Goal: Task Accomplishment & Management: Use online tool/utility

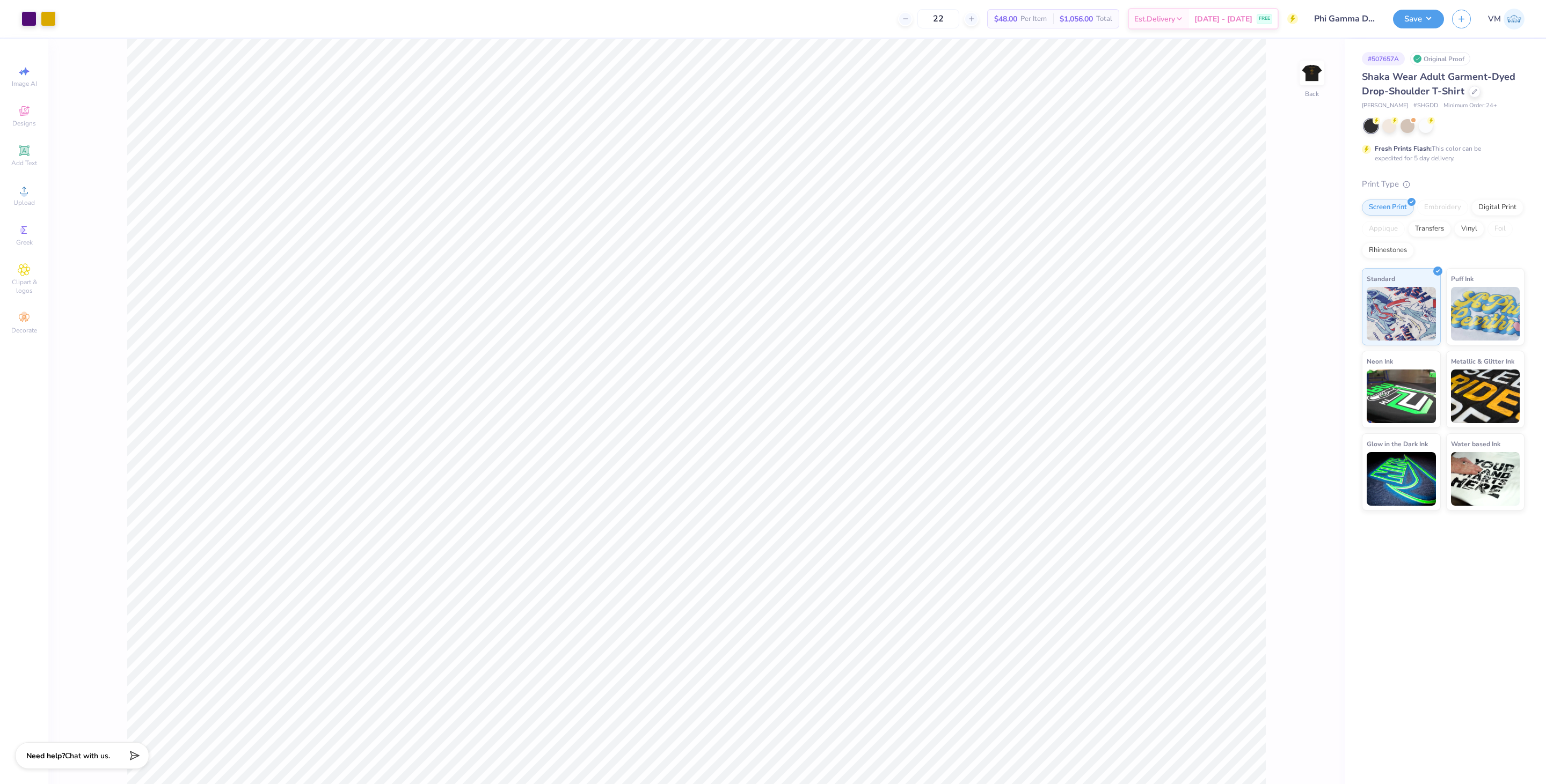
type input "1"
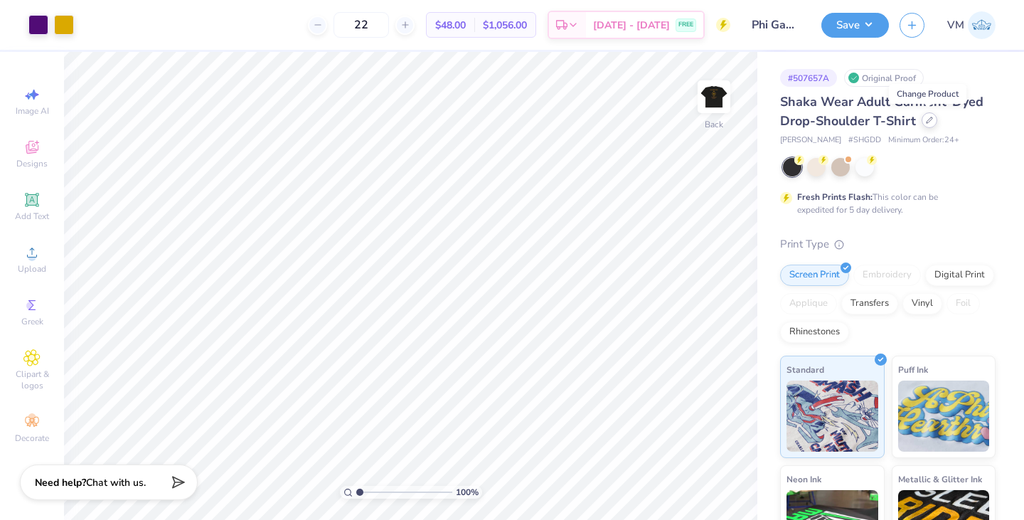
click at [926, 121] on icon at bounding box center [929, 120] width 7 height 7
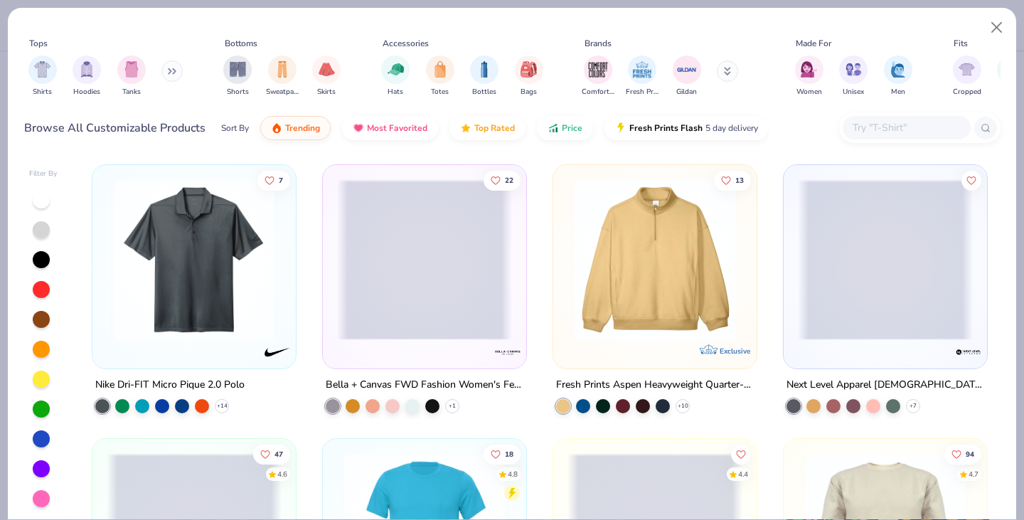
click at [894, 122] on input "text" at bounding box center [905, 127] width 109 height 16
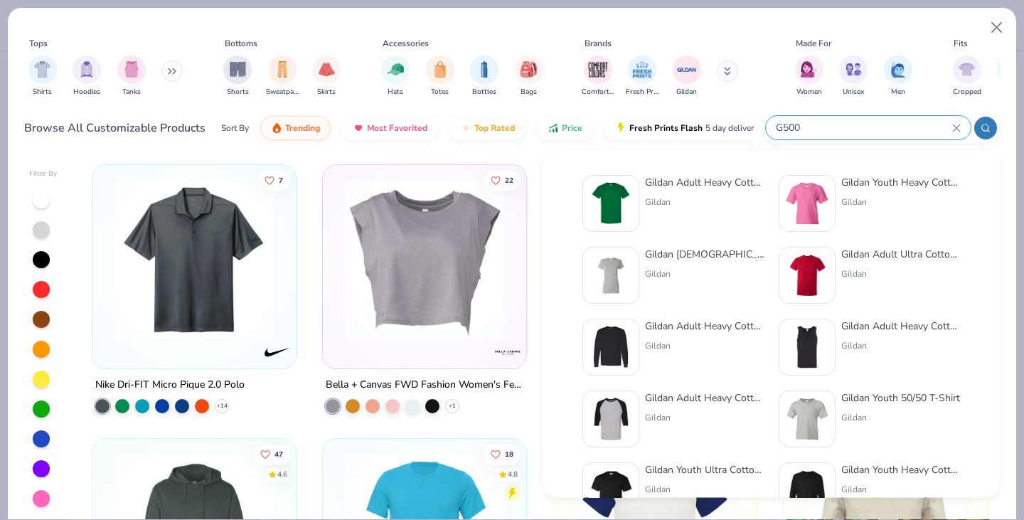
type input "G500"
click at [680, 190] on div "Gildan Adult Heavy Cotton T-Shirt Gildan" at bounding box center [704, 203] width 119 height 57
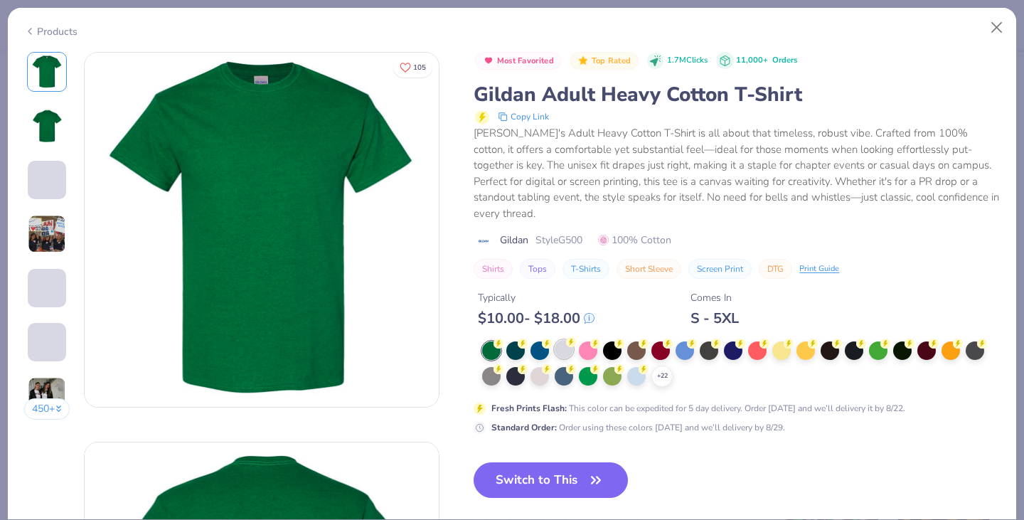
click at [517, 342] on div "Most Favorited Top Rated 1.7M Clicks 11,000+ Orders Gildan Adult Heavy Cotton T…" at bounding box center [737, 243] width 526 height 383
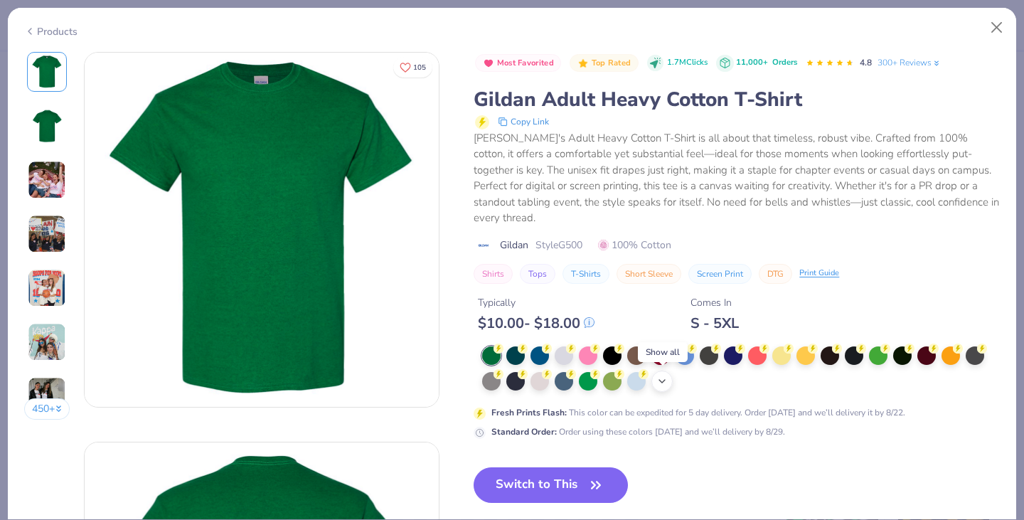
click at [656, 378] on icon at bounding box center [661, 380] width 11 height 11
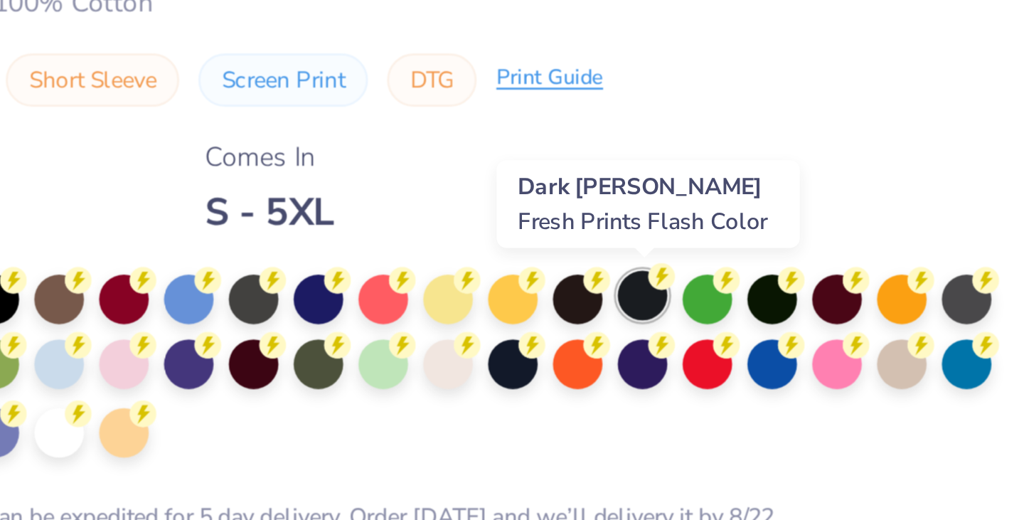
click at [849, 352] on div at bounding box center [854, 354] width 18 height 18
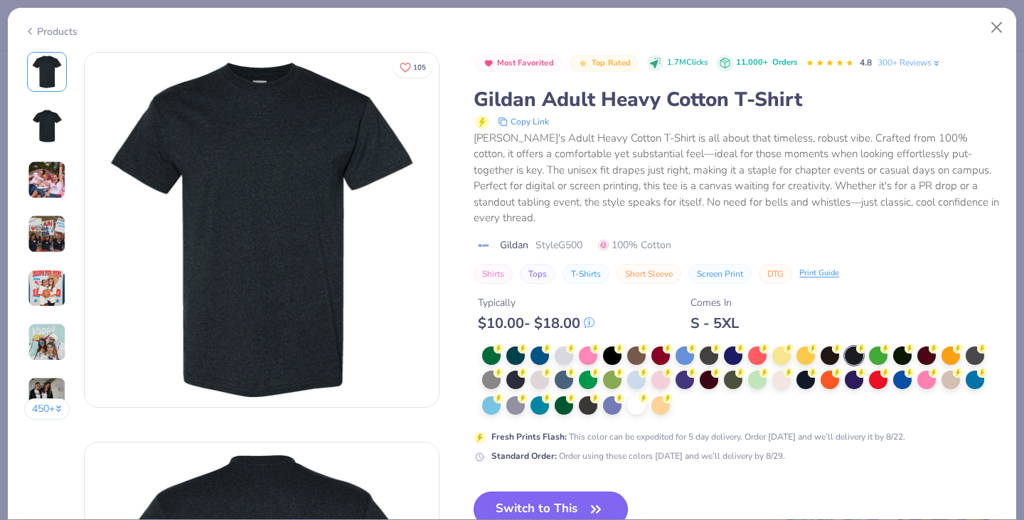
click at [539, 493] on button "Switch to This" at bounding box center [551, 509] width 154 height 36
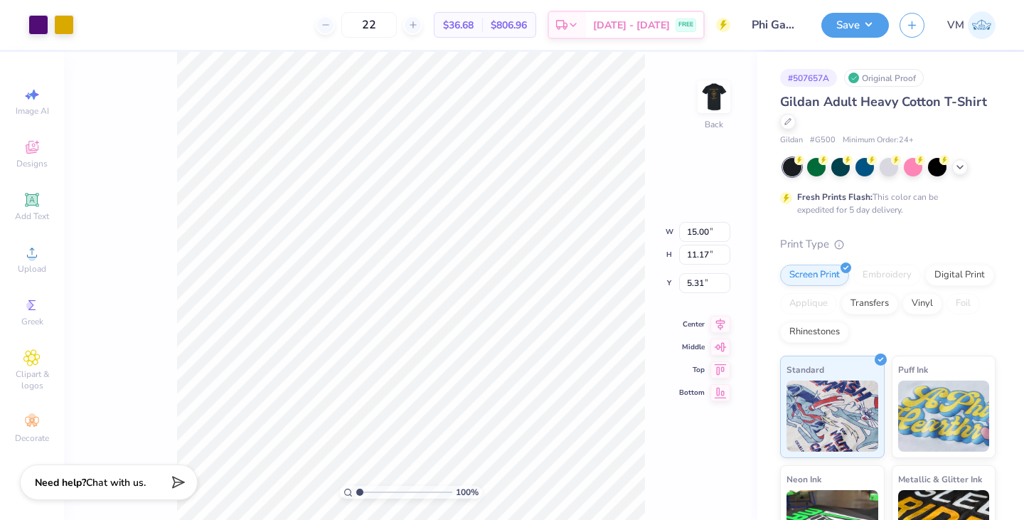
type input "10.76"
type input "8.01"
type input "3.00"
type input "14.00"
type input "10.43"
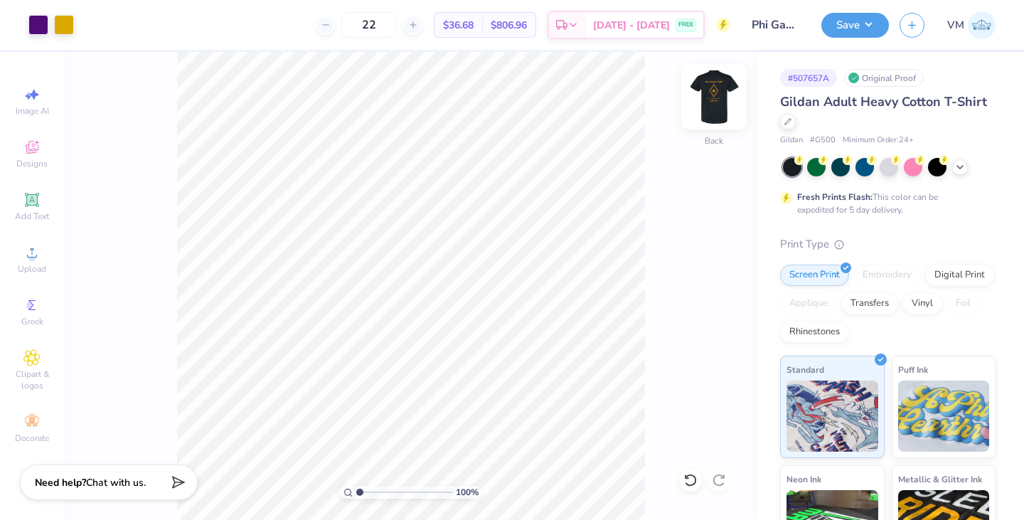
click at [722, 105] on img at bounding box center [713, 96] width 57 height 57
type input "3.00"
click at [873, 28] on button "Save" at bounding box center [855, 23] width 68 height 25
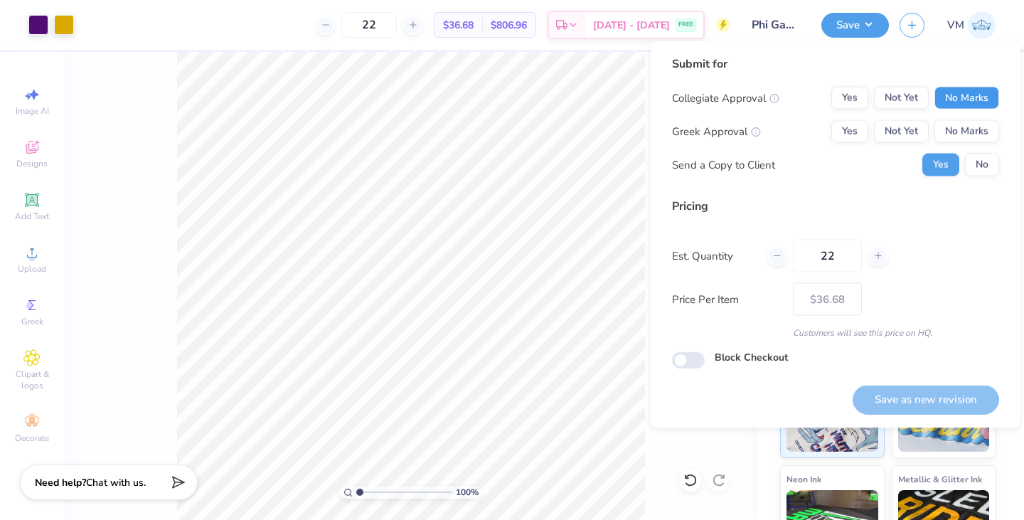
click at [962, 91] on button "No Marks" at bounding box center [966, 98] width 65 height 23
click at [839, 123] on button "Yes" at bounding box center [849, 131] width 37 height 23
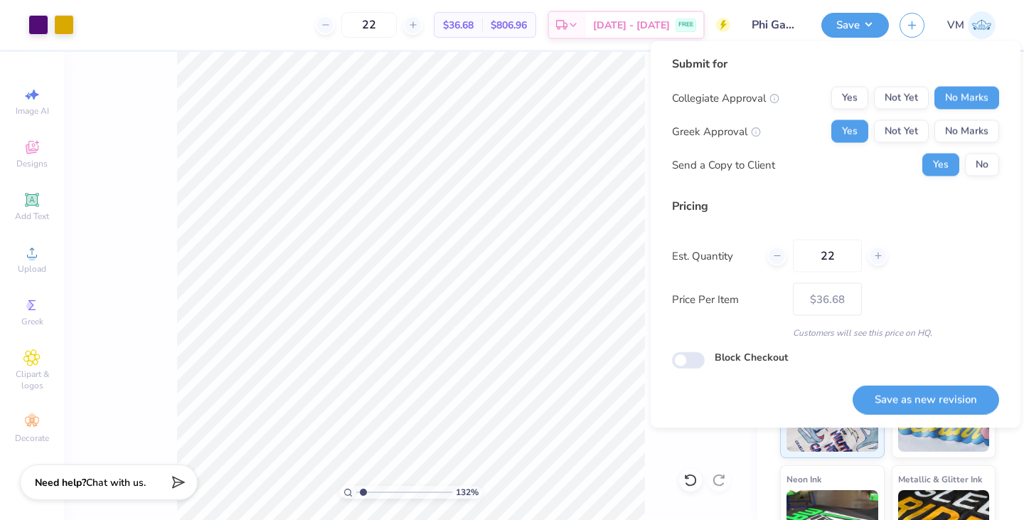
type input "1.42173490196283"
click at [884, 397] on button "Save as new revision" at bounding box center [925, 399] width 146 height 29
type input "$36.68"
click at [397, 27] on input "22" at bounding box center [368, 25] width 55 height 26
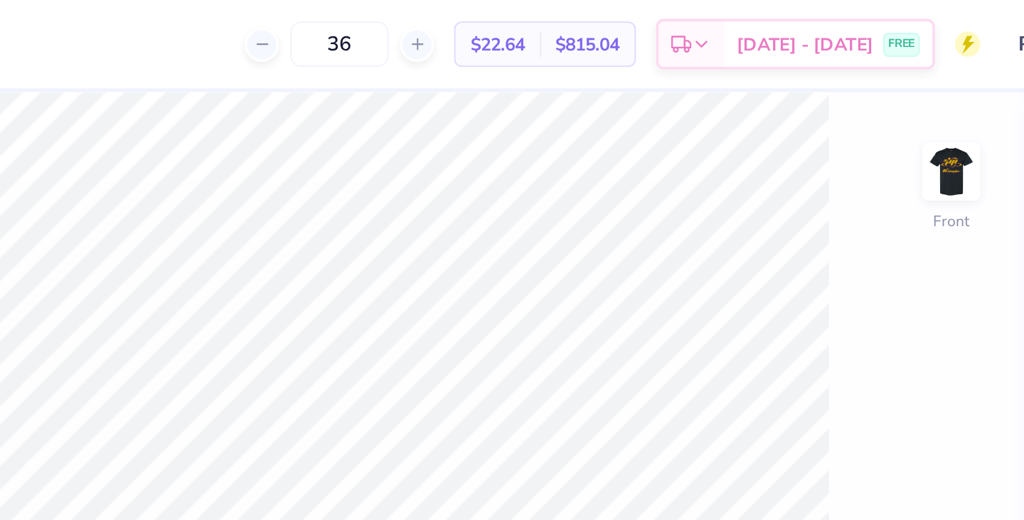
type input "36"
click at [437, 9] on div "36 $22.64 Per Item $815.04 Total Est. Delivery [DATE] - [DATE] FREE" at bounding box center [408, 25] width 646 height 50
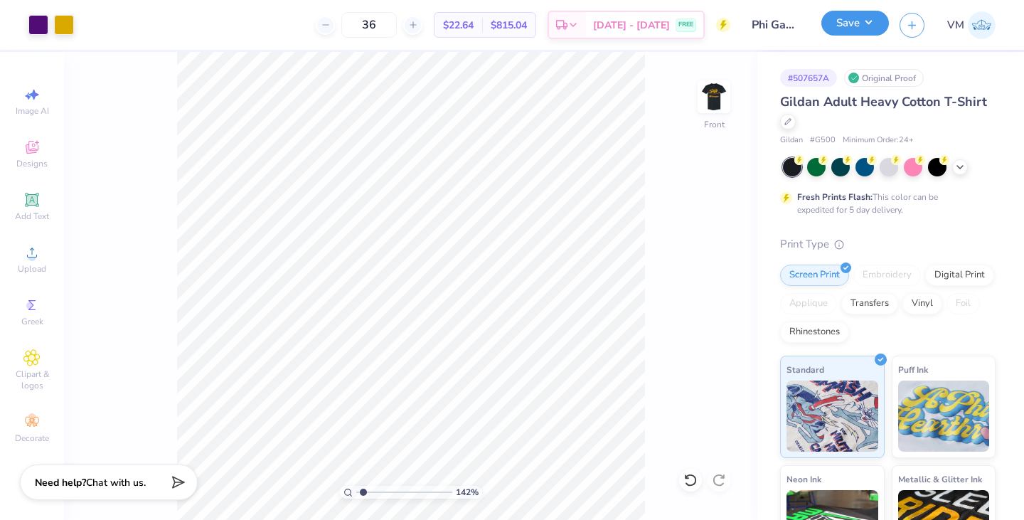
click at [871, 30] on button "Save" at bounding box center [855, 23] width 68 height 25
click at [796, 115] on div at bounding box center [788, 120] width 16 height 16
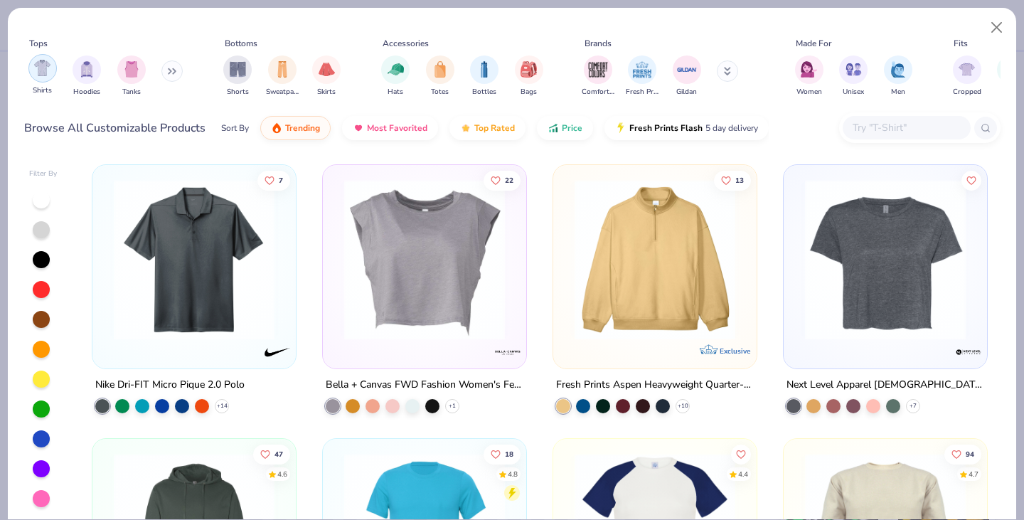
click at [34, 75] on img "filter for Shirts" at bounding box center [42, 68] width 16 height 16
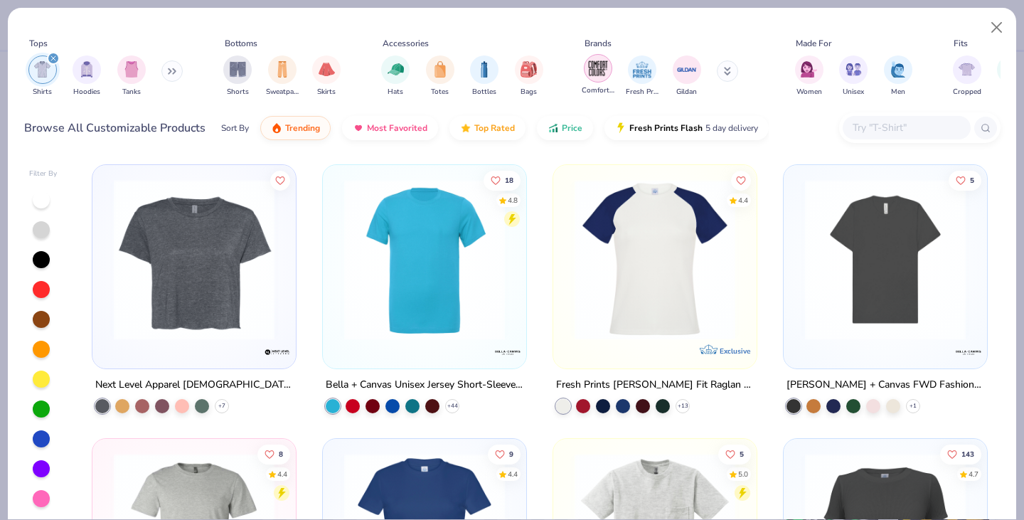
click at [605, 63] on img "filter for Comfort Colors" at bounding box center [597, 68] width 21 height 21
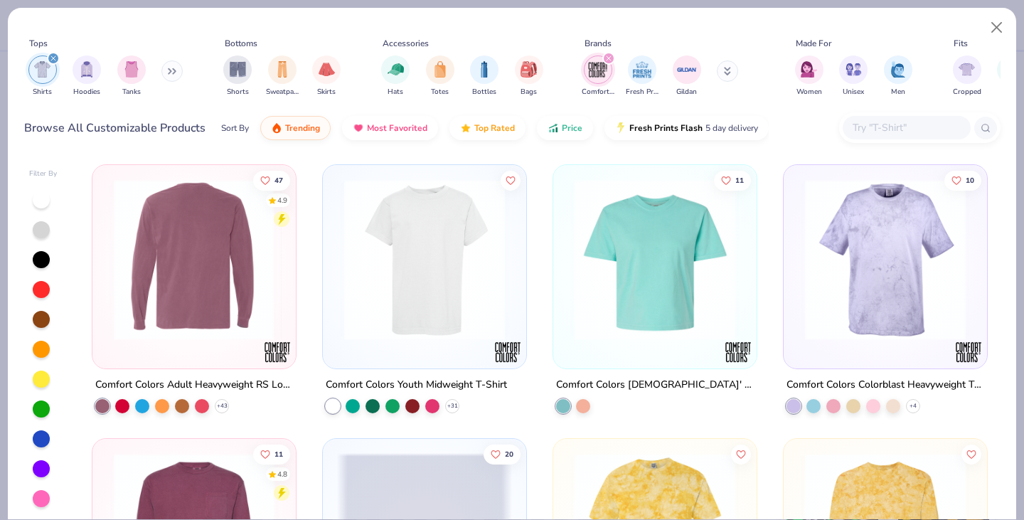
click at [186, 287] on img at bounding box center [194, 259] width 175 height 161
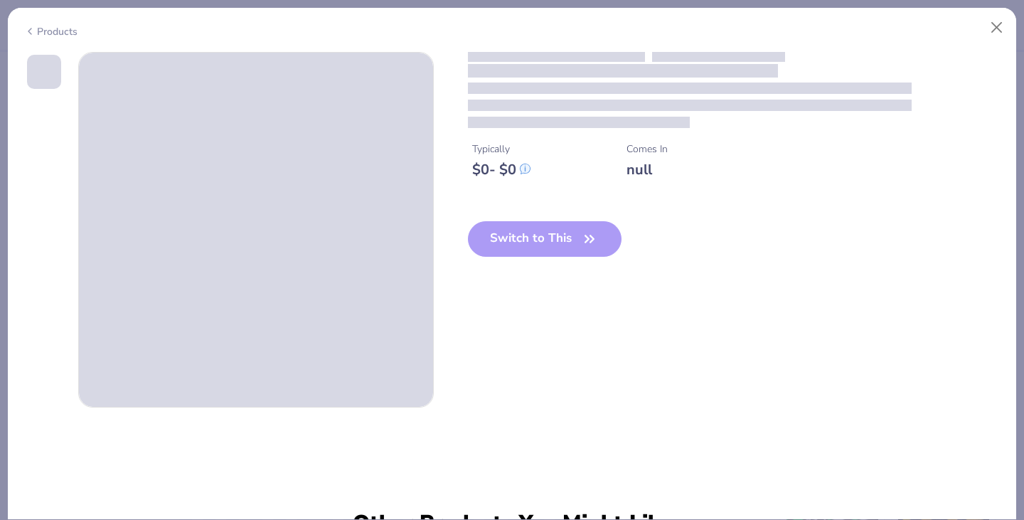
click at [30, 34] on icon at bounding box center [29, 31] width 11 height 17
type input "1.42173490196283"
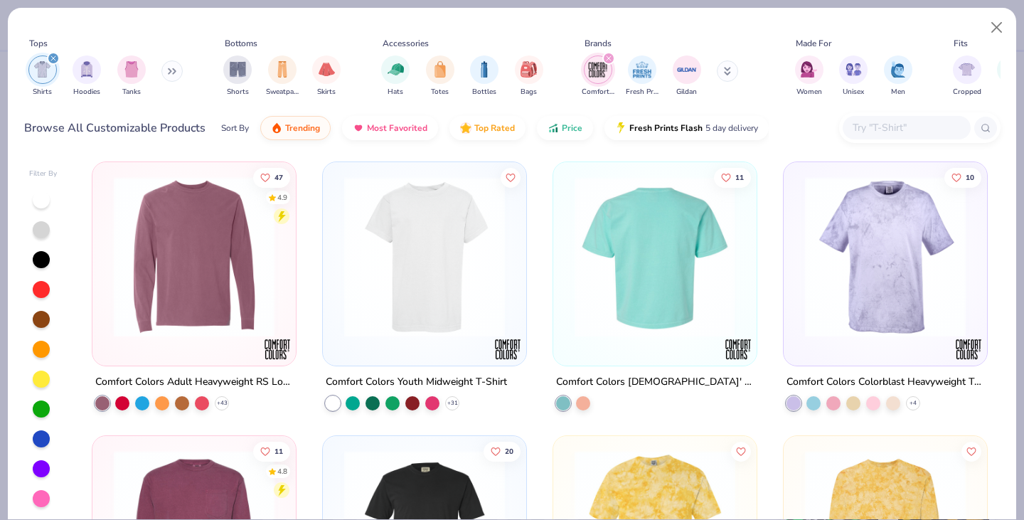
scroll to position [1, 0]
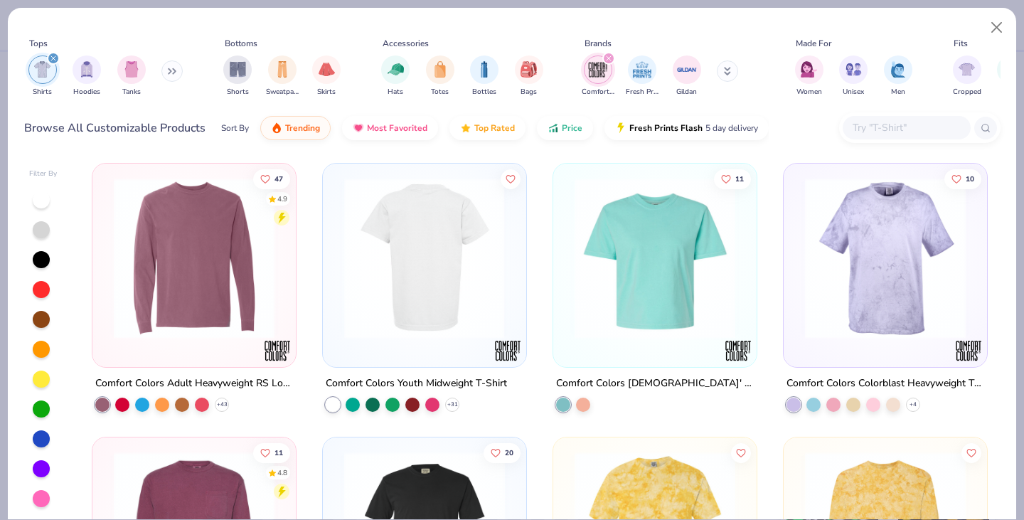
click at [909, 122] on input "text" at bounding box center [905, 127] width 109 height 16
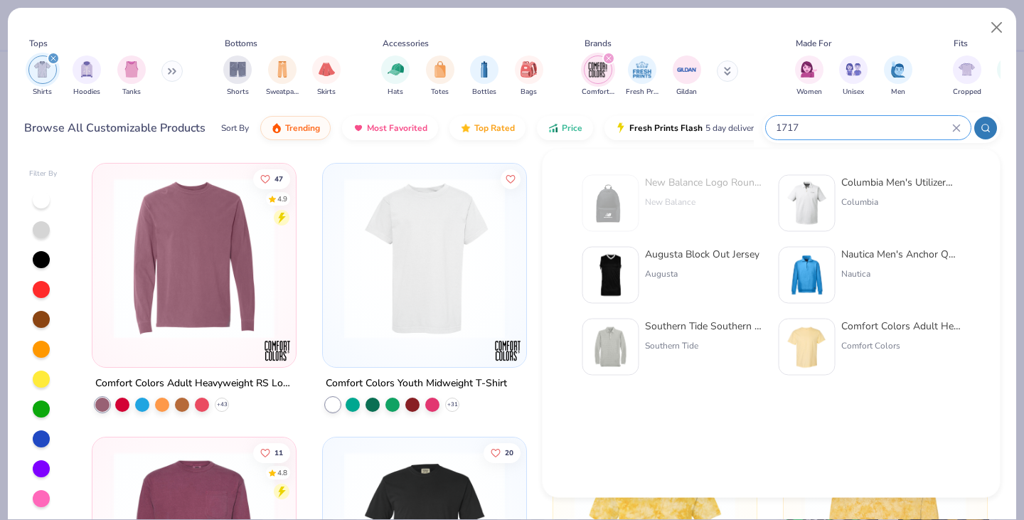
type input "1717"
click at [829, 329] on div at bounding box center [807, 347] width 57 height 57
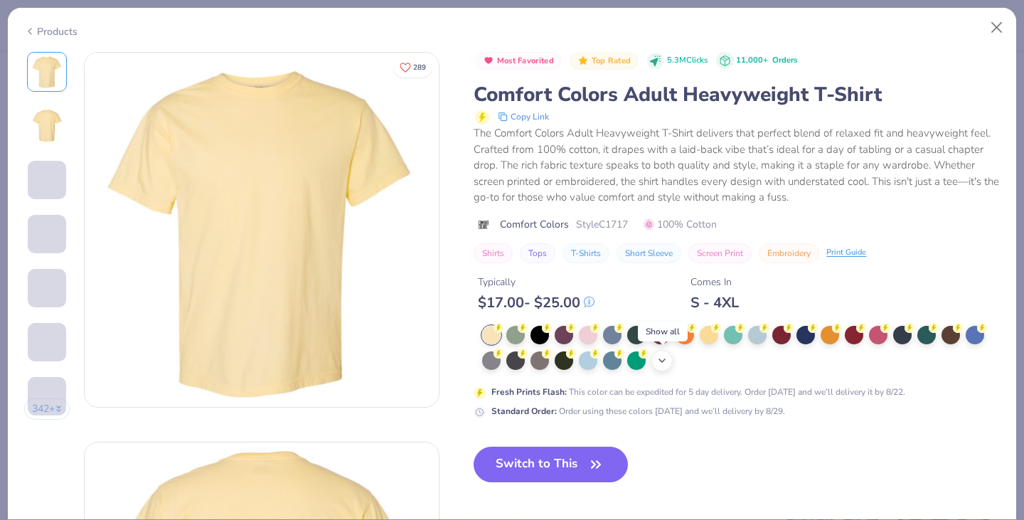
click at [663, 363] on icon at bounding box center [661, 360] width 11 height 11
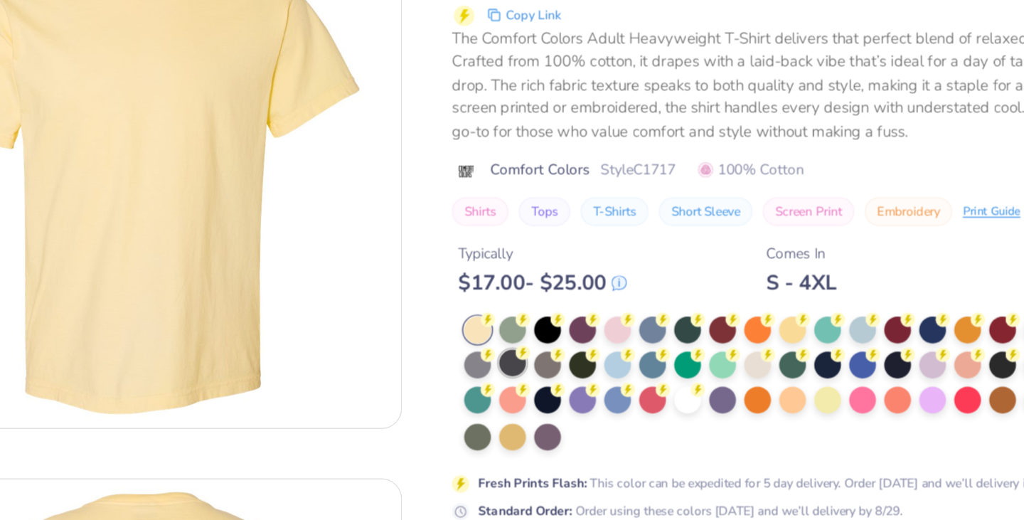
click at [518, 361] on div at bounding box center [515, 362] width 18 height 18
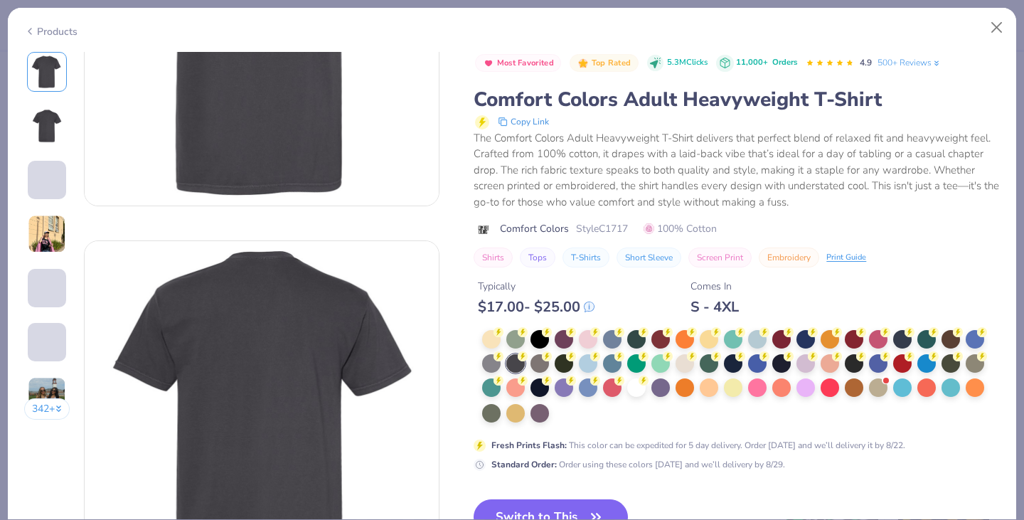
scroll to position [215, 0]
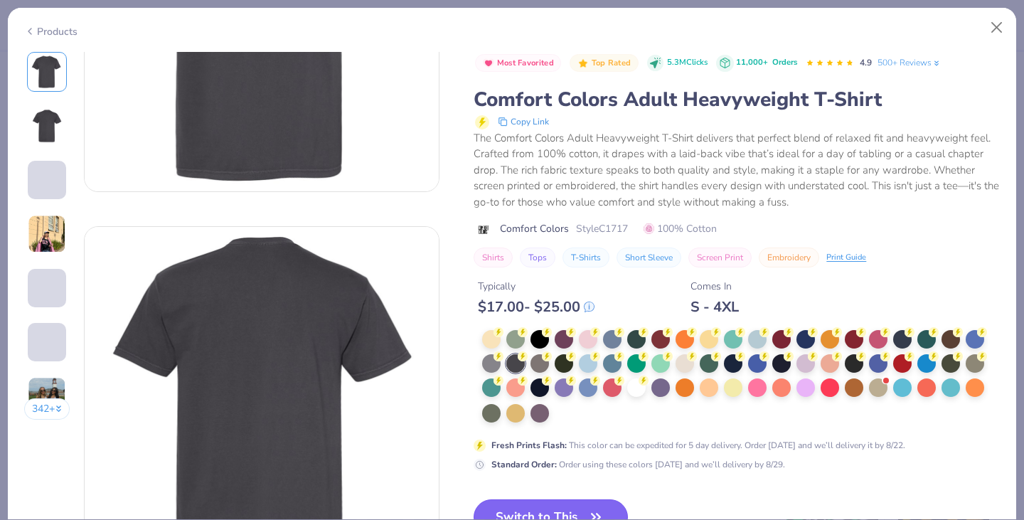
click at [545, 503] on button "Switch to This" at bounding box center [551, 517] width 154 height 36
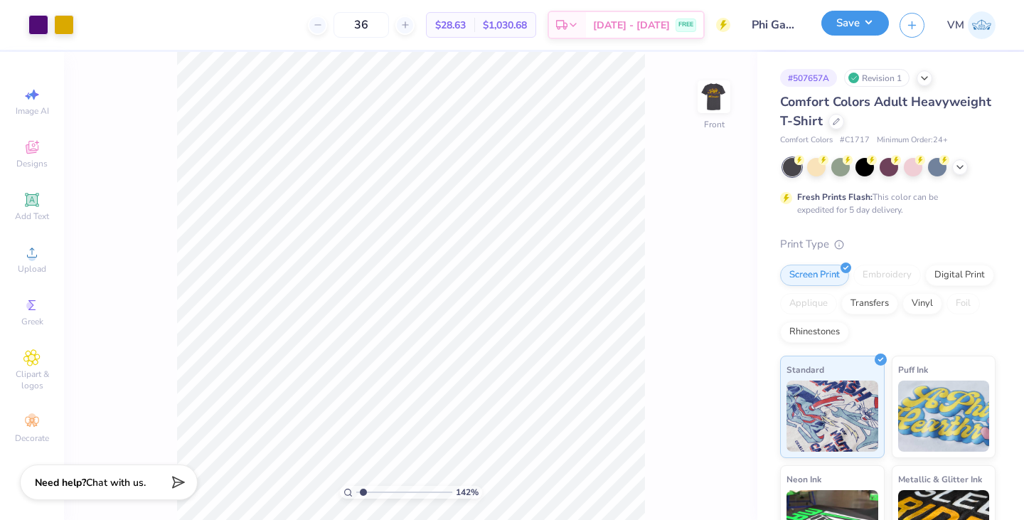
click at [875, 16] on button "Save" at bounding box center [855, 23] width 68 height 25
type input "1.42173490196283"
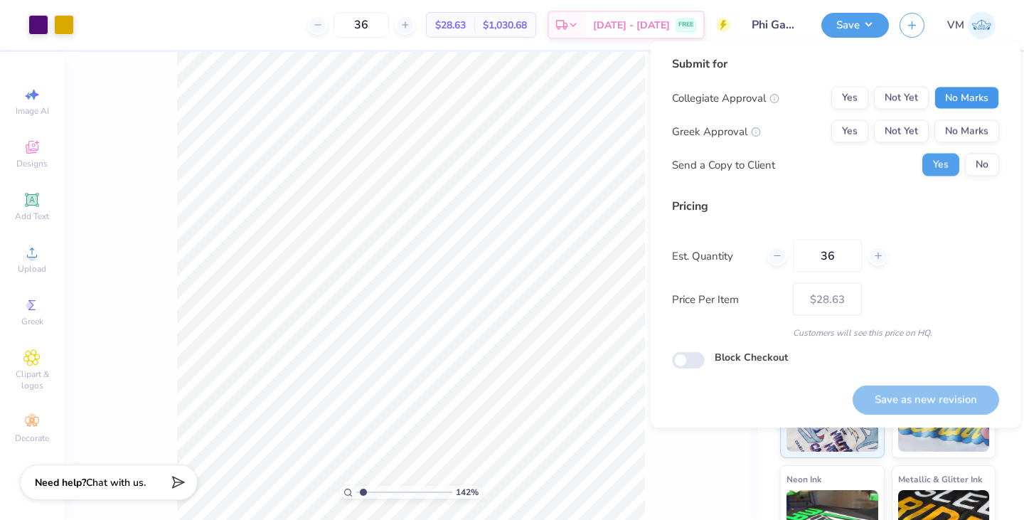
click at [945, 90] on button "No Marks" at bounding box center [966, 98] width 65 height 23
click at [833, 137] on button "Yes" at bounding box center [849, 131] width 37 height 23
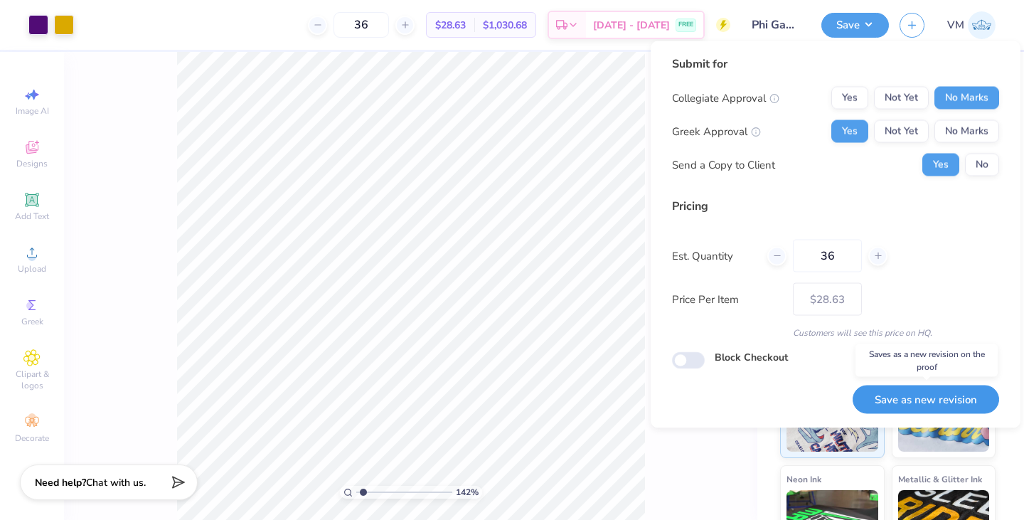
click at [898, 397] on button "Save as new revision" at bounding box center [925, 399] width 146 height 29
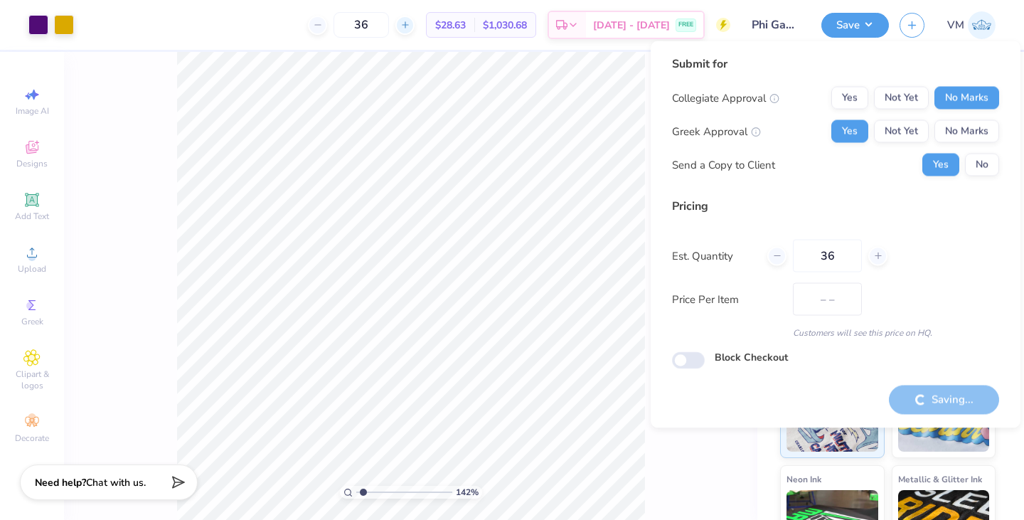
type input "$28.63"
type input "1.42173490196283"
